Goal: Transaction & Acquisition: Subscribe to service/newsletter

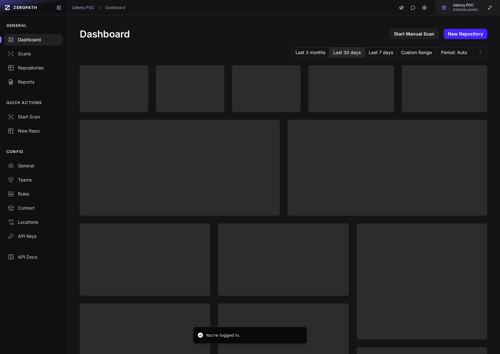
click at [470, 12] on button "Udemy POC Etienne Lunetta" at bounding box center [467, 7] width 65 height 15
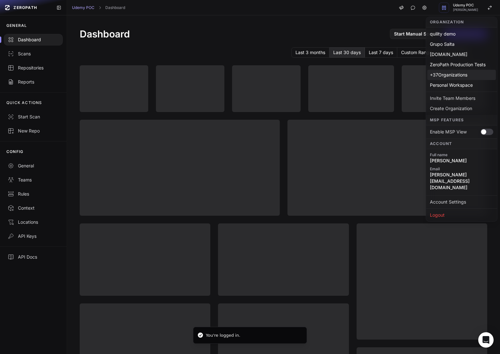
click at [457, 75] on div "+ 37 Organizations" at bounding box center [461, 75] width 68 height 10
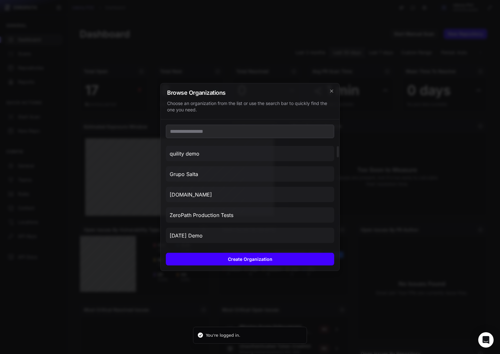
click at [271, 260] on button "Create Organization" at bounding box center [250, 259] width 168 height 13
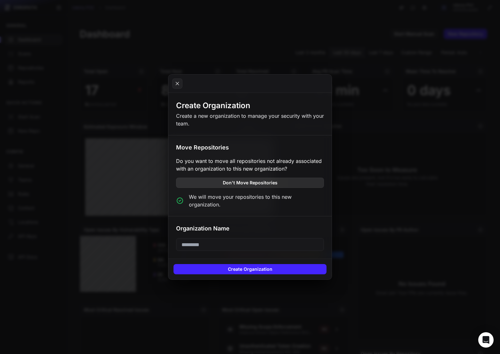
click at [245, 188] on button "Don't Move Repositories" at bounding box center [250, 183] width 148 height 10
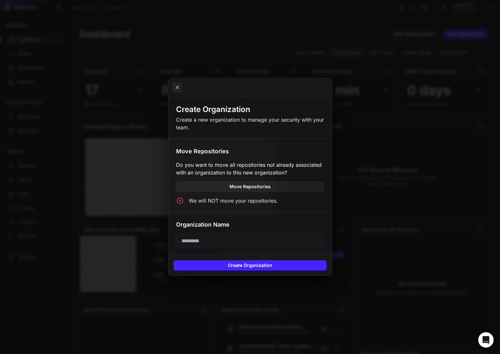
click at [240, 240] on input "text" at bounding box center [250, 240] width 148 height 13
type input "***"
click at [255, 271] on div "Create Organization" at bounding box center [249, 265] width 163 height 21
click at [255, 269] on button "Create Organization" at bounding box center [249, 265] width 153 height 10
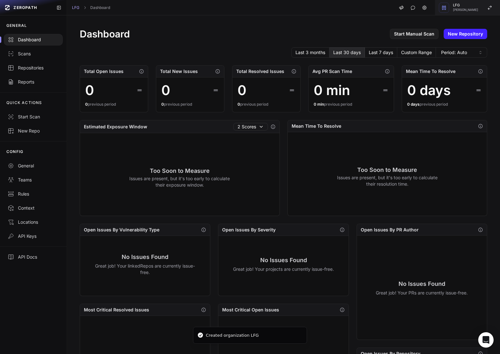
click at [470, 7] on div "LFG Etienne Lunetta" at bounding box center [465, 8] width 25 height 8
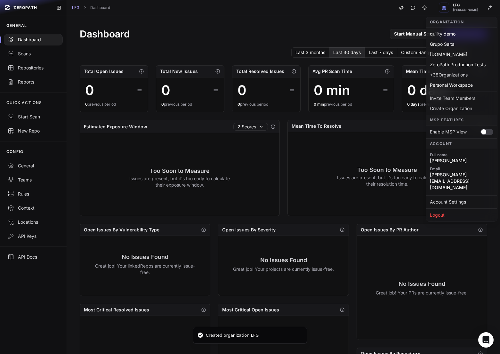
click at [147, 50] on div "Last 3 months Last 30 days Last 7 days Custom Range Period: Auto" at bounding box center [283, 52] width 407 height 10
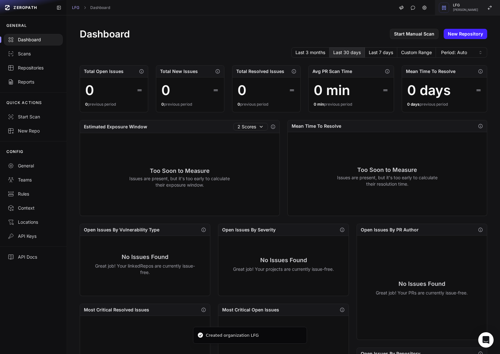
click at [449, 6] on div "button" at bounding box center [444, 8] width 10 height 10
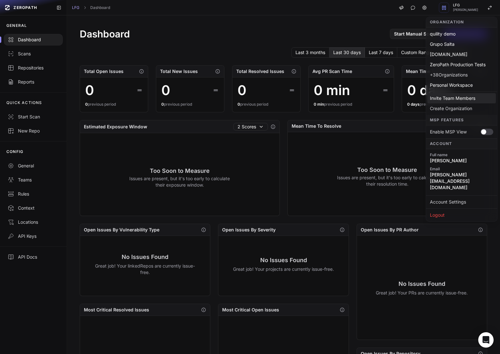
click at [448, 95] on div "Invite Team Members" at bounding box center [461, 98] width 68 height 10
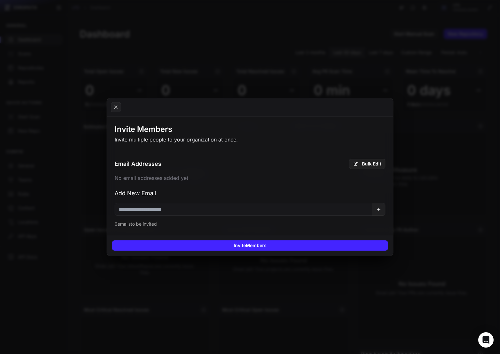
click at [169, 210] on input "email" at bounding box center [243, 209] width 257 height 13
paste input "**********"
type input "**********"
click at [376, 205] on button at bounding box center [378, 209] width 13 height 13
click at [323, 253] on div "Invite 1 Member" at bounding box center [250, 245] width 286 height 21
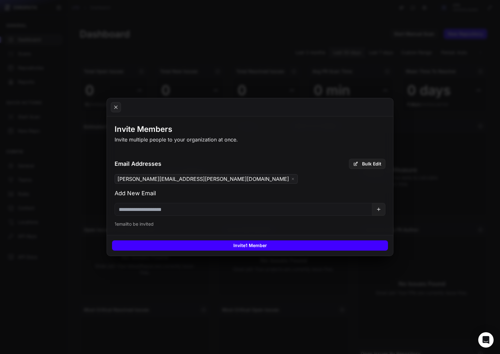
click at [305, 246] on button "Invite 1 Member" at bounding box center [250, 245] width 276 height 10
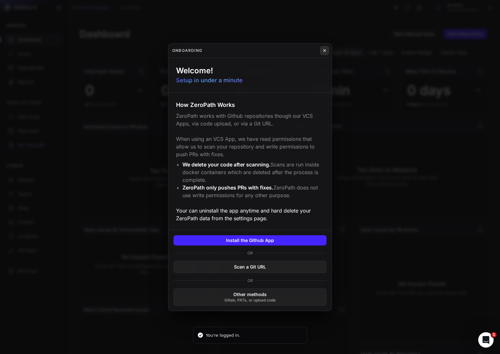
click at [320, 52] on button at bounding box center [324, 50] width 9 height 9
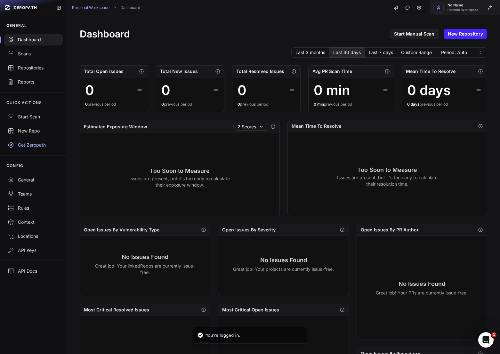
click at [475, 4] on span "No Name" at bounding box center [462, 6] width 31 height 4
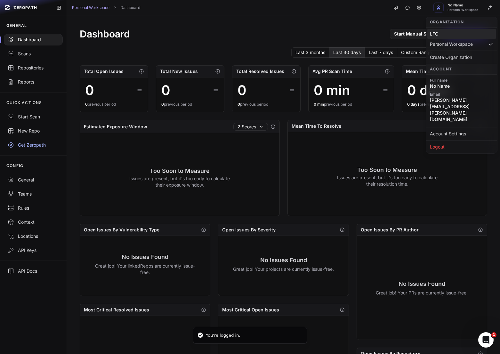
click at [452, 33] on div "LFG" at bounding box center [461, 34] width 68 height 10
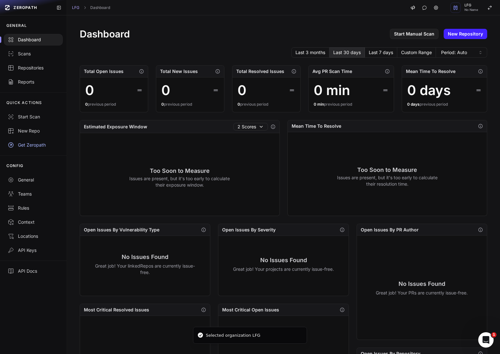
click at [31, 146] on div "Get Zeropath" at bounding box center [33, 145] width 51 height 6
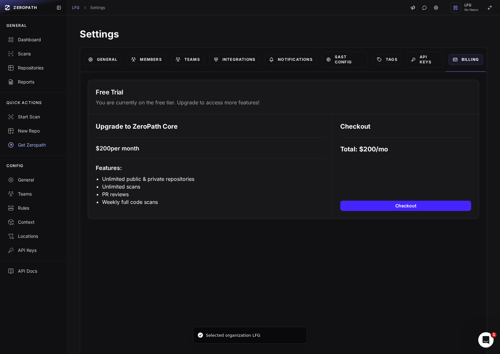
click at [378, 198] on div "Checkout Total: $ 200 /mo Checkout" at bounding box center [405, 166] width 146 height 104
click at [377, 208] on button "Checkout" at bounding box center [405, 206] width 131 height 10
